Goal: Task Accomplishment & Management: Manage account settings

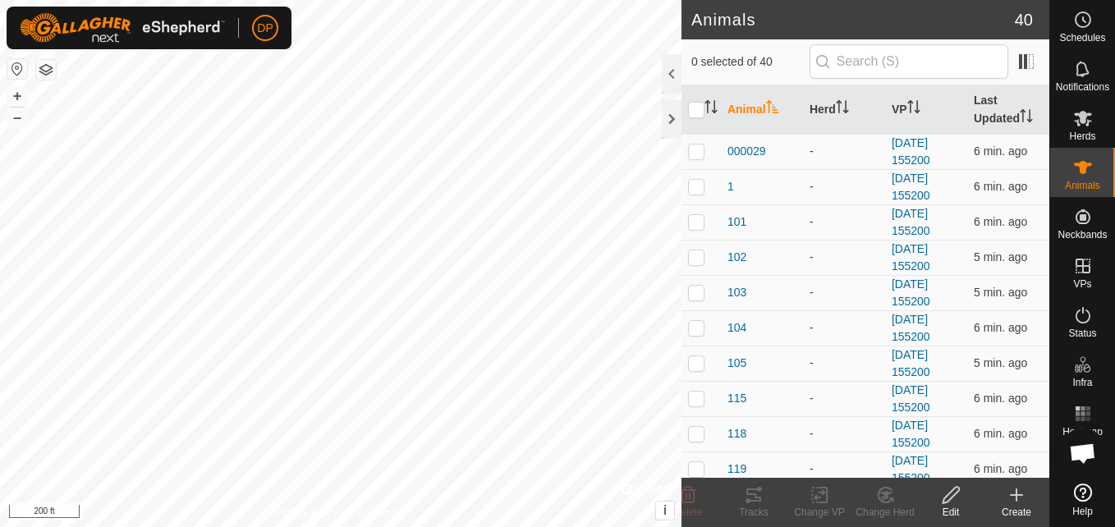
scroll to position [933, 0]
click at [621, 526] on html "DP Schedules Notifications Herds Animals Neckbands VPs Status Infra Heatmap Hel…" at bounding box center [557, 263] width 1115 height 527
checkbox input "false"
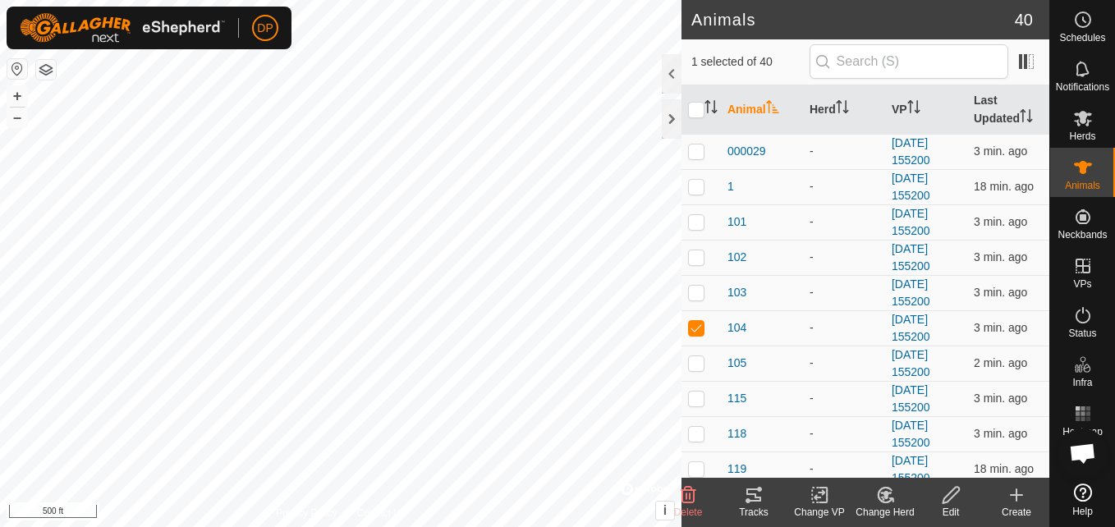
click at [750, 495] on icon at bounding box center [753, 495] width 15 height 13
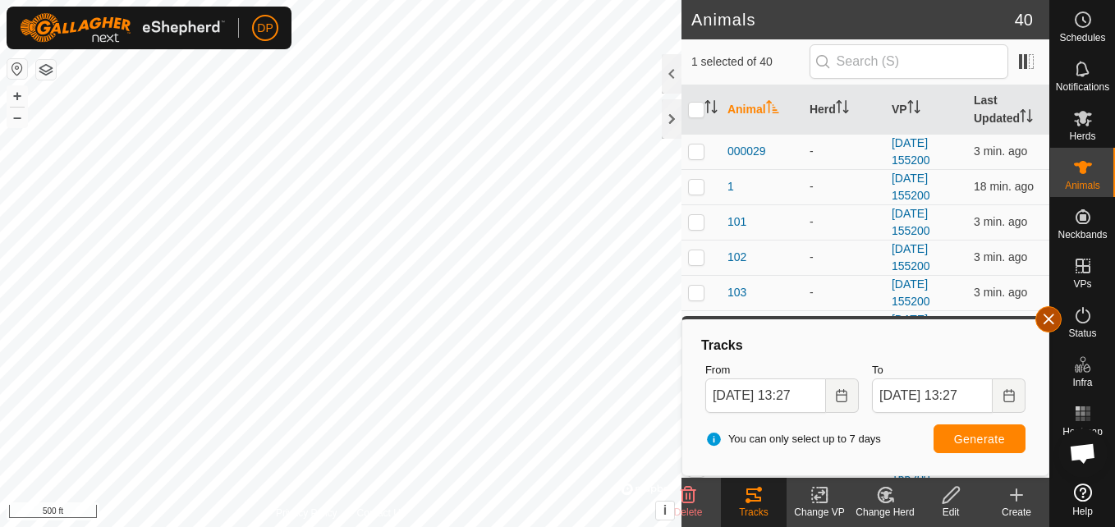
click at [1041, 316] on button "button" at bounding box center [1049, 319] width 26 height 26
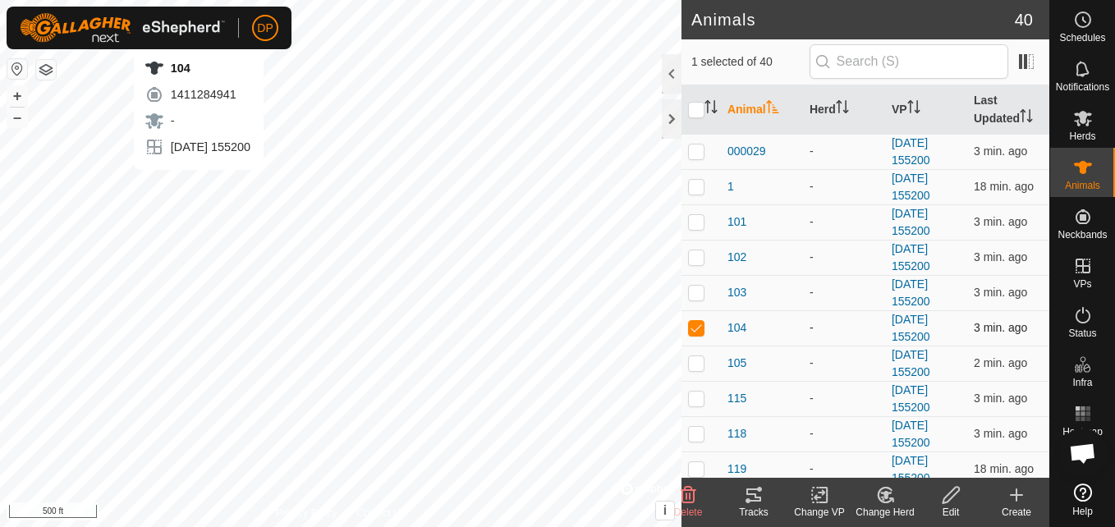
checkbox input "false"
click at [752, 503] on icon at bounding box center [754, 495] width 20 height 20
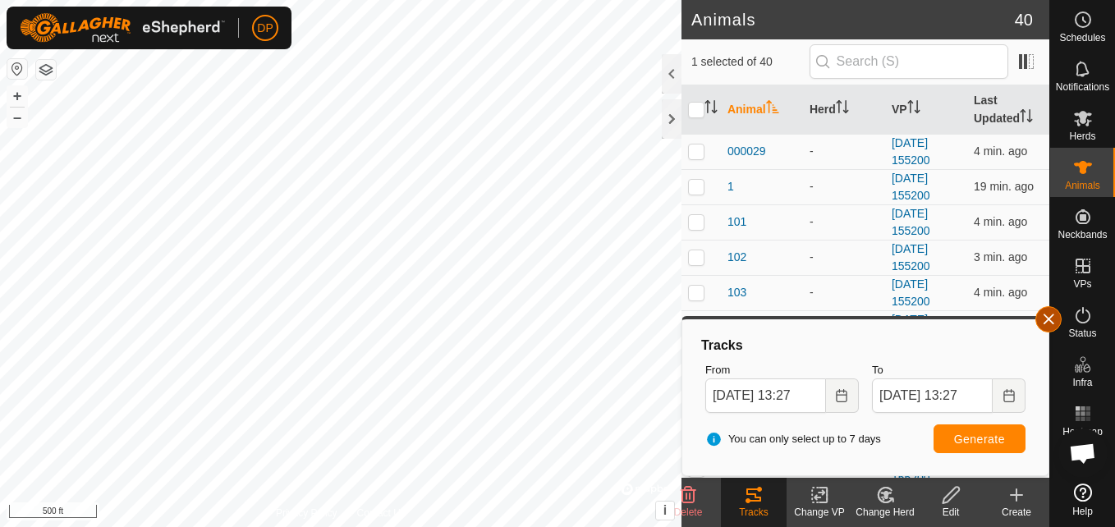
click at [1042, 319] on button "button" at bounding box center [1049, 319] width 26 height 26
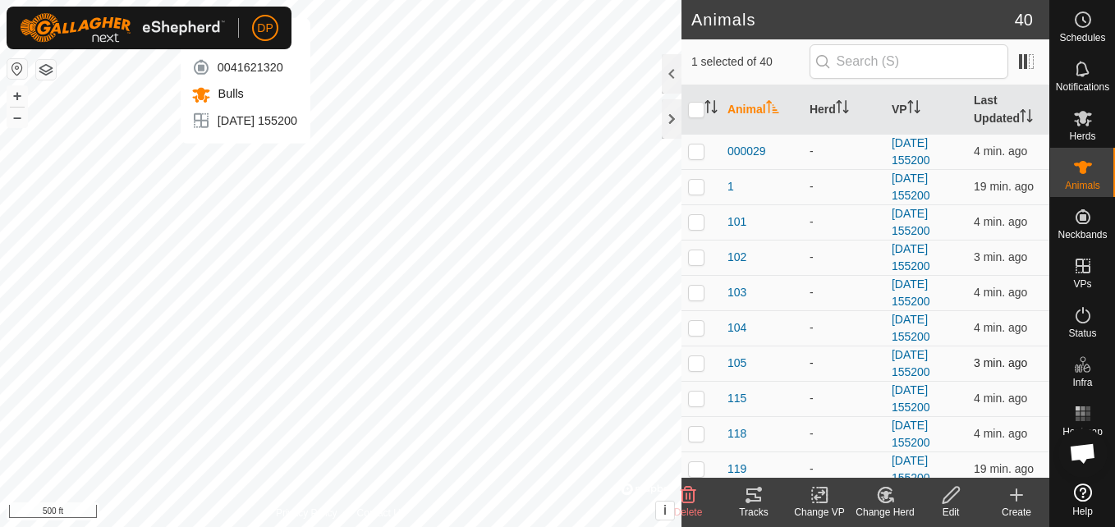
checkbox input "false"
